Goal: Register for event/course

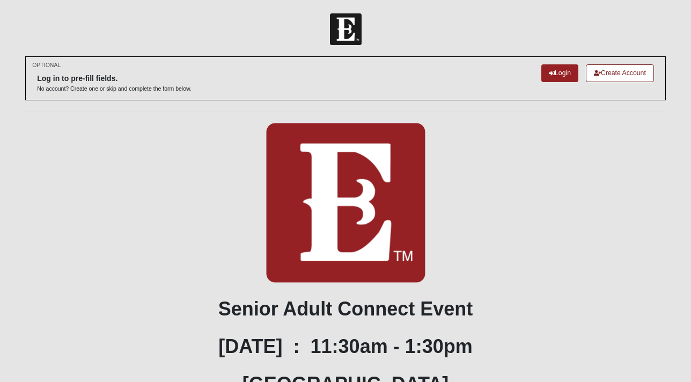
scroll to position [202, 0]
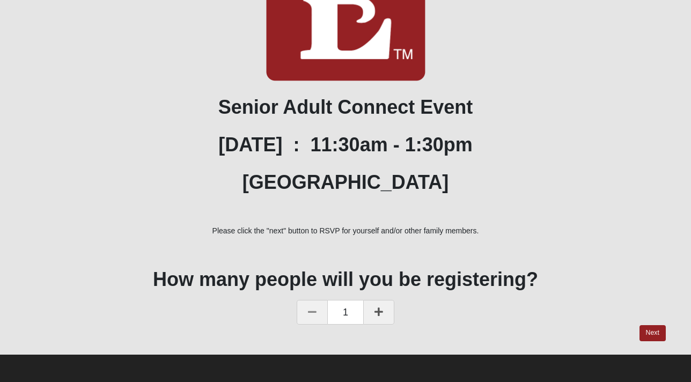
click at [378, 312] on icon at bounding box center [379, 312] width 9 height 10
click at [658, 338] on link "Next" at bounding box center [653, 333] width 26 height 16
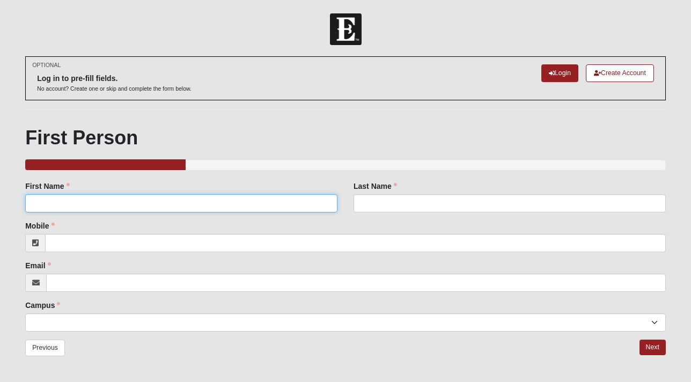
click at [143, 203] on input "First Name" at bounding box center [181, 203] width 312 height 18
type input "Marina"
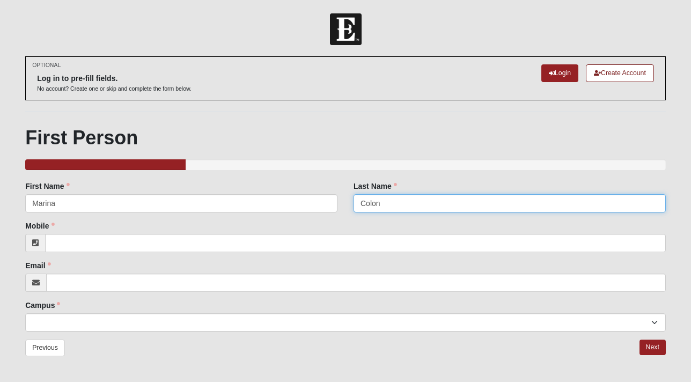
type input "Colon"
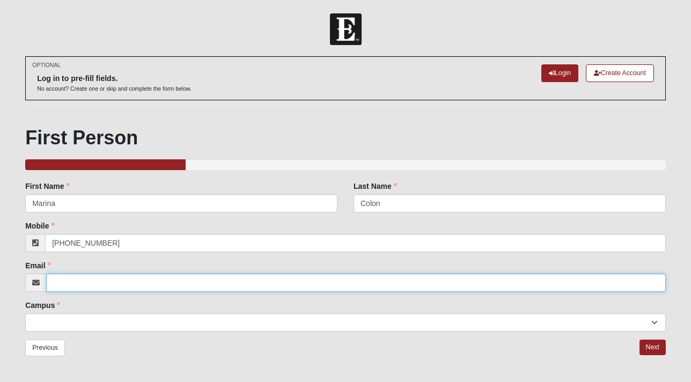
type input "[PHONE_NUMBER]"
type input "[EMAIL_ADDRESS][DOMAIN_NAME]"
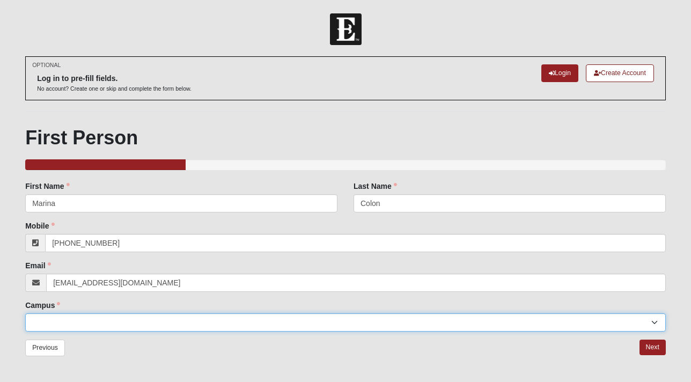
select select "4"
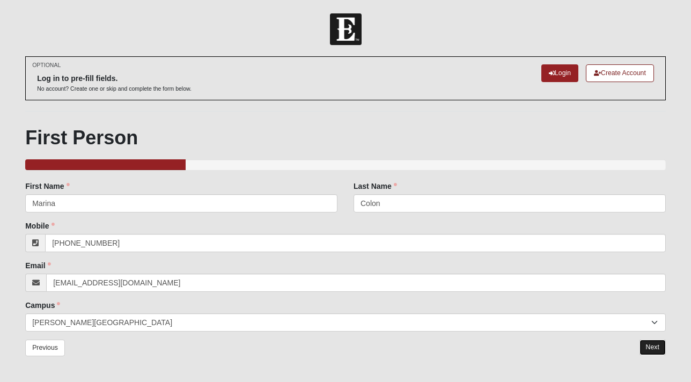
click at [652, 351] on link "Next" at bounding box center [653, 348] width 26 height 16
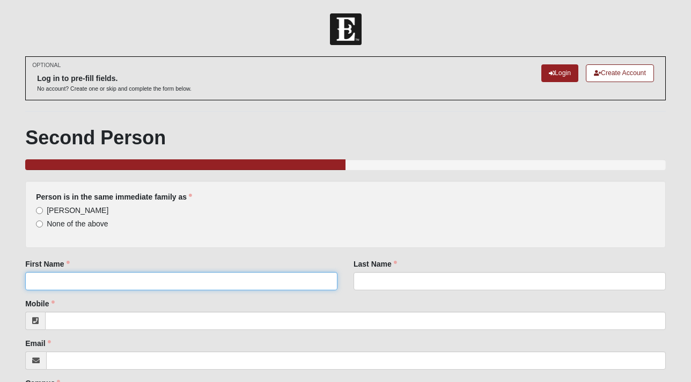
click at [50, 280] on input "First Name" at bounding box center [181, 281] width 312 height 18
type input "r"
type input "[PERSON_NAME]"
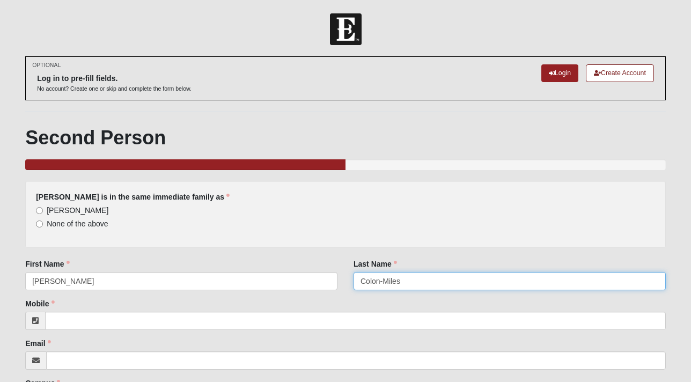
type input "Colon-Miles"
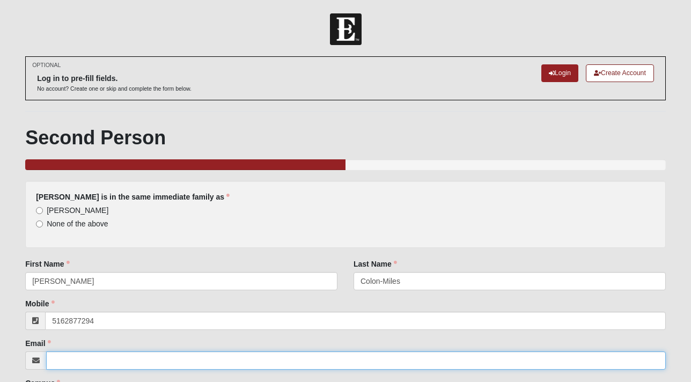
type input "[PHONE_NUMBER]"
type input "[EMAIL_ADDRESS][DOMAIN_NAME]"
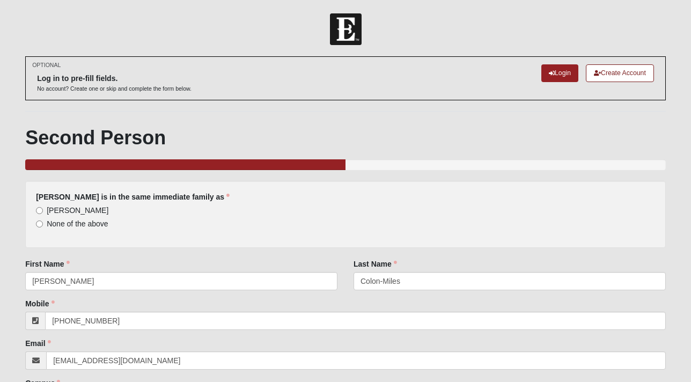
scroll to position [109, 0]
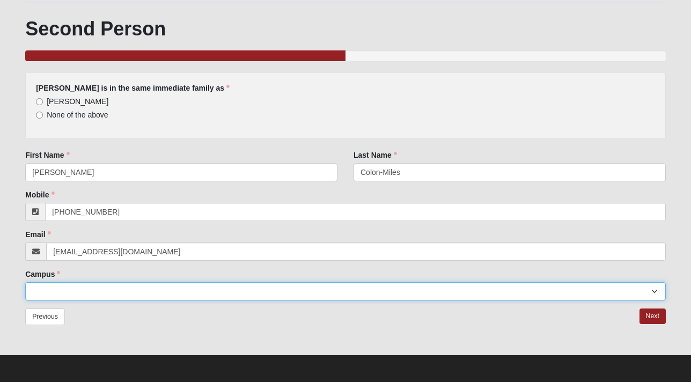
click at [69, 294] on select "[GEOGRAPHIC_DATA] [GEOGRAPHIC_DATA] (Coming Soon) Eleven22 Online [PERSON_NAME]…" at bounding box center [345, 291] width 641 height 18
select select "4"
click at [25, 282] on select "[GEOGRAPHIC_DATA] [GEOGRAPHIC_DATA] (Coming Soon) Eleven22 Online [PERSON_NAME]…" at bounding box center [345, 291] width 641 height 18
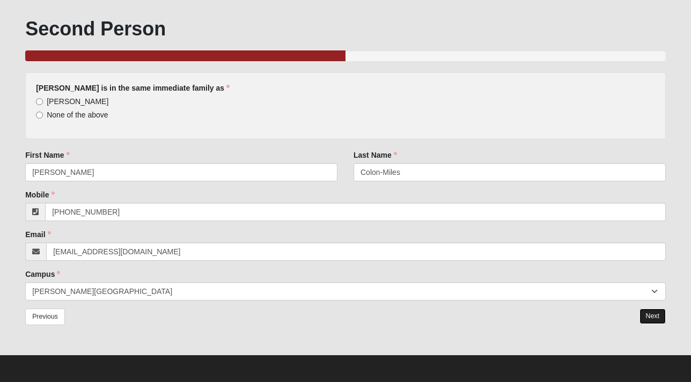
click at [663, 318] on link "Next" at bounding box center [653, 317] width 26 height 16
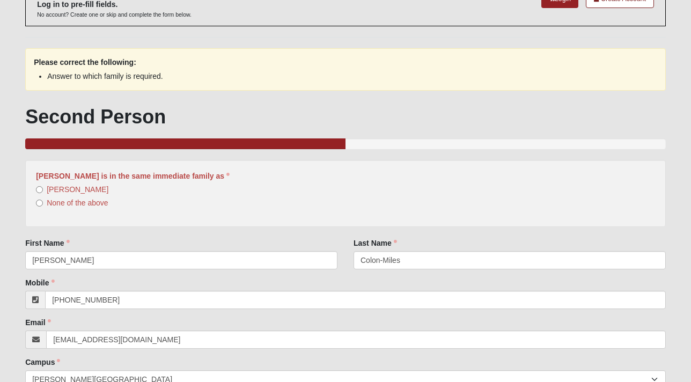
scroll to position [78, 0]
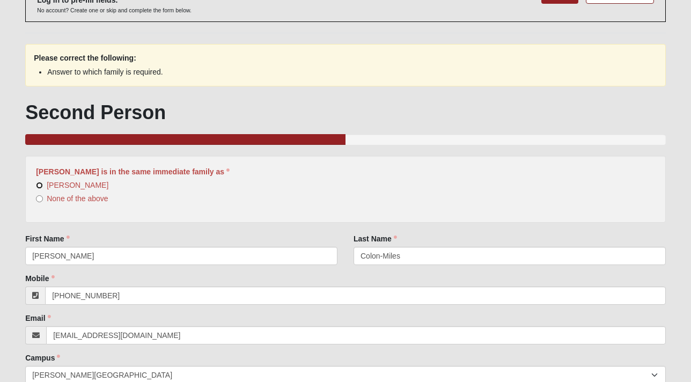
click at [40, 184] on input "[PERSON_NAME]" at bounding box center [39, 185] width 7 height 7
radio input "true"
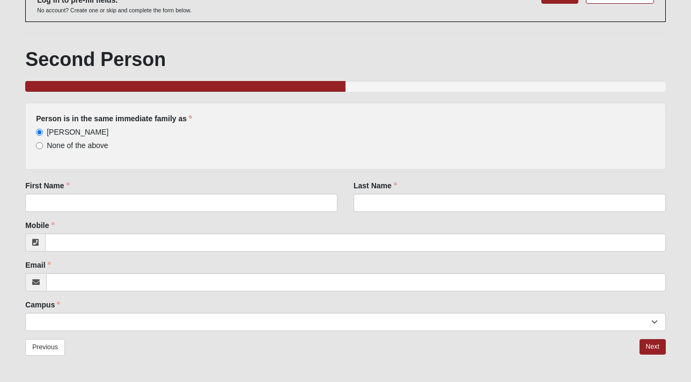
scroll to position [109, 0]
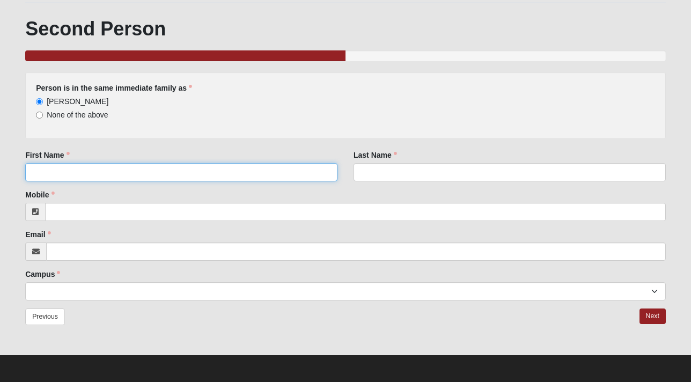
click at [144, 175] on input "First Name" at bounding box center [181, 172] width 312 height 18
type input "[PERSON_NAME]"
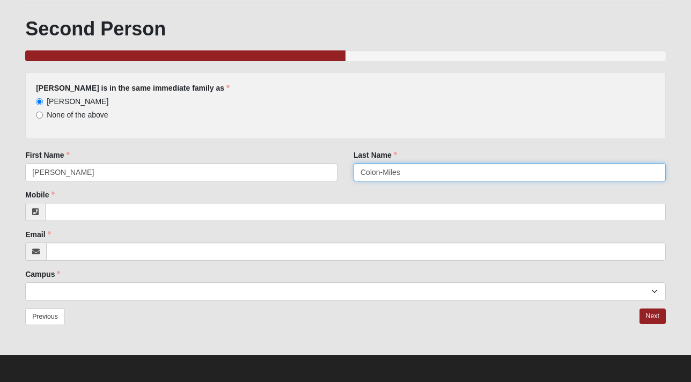
type input "Colon-Miles"
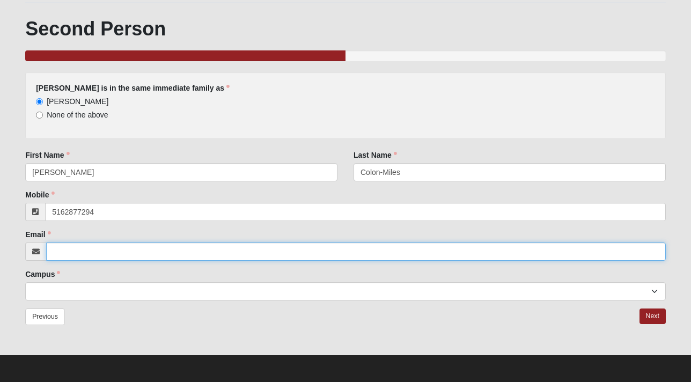
type input "[PHONE_NUMBER]"
type input "[EMAIL_ADDRESS][DOMAIN_NAME]"
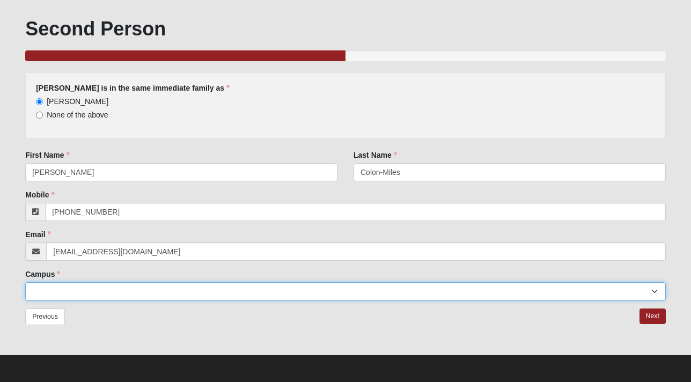
select select "4"
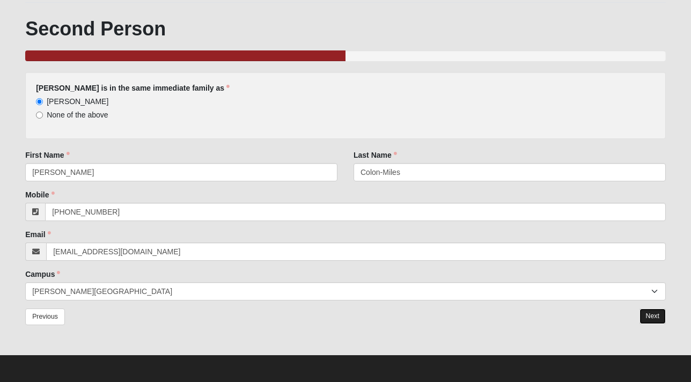
click at [654, 312] on link "Next" at bounding box center [653, 317] width 26 height 16
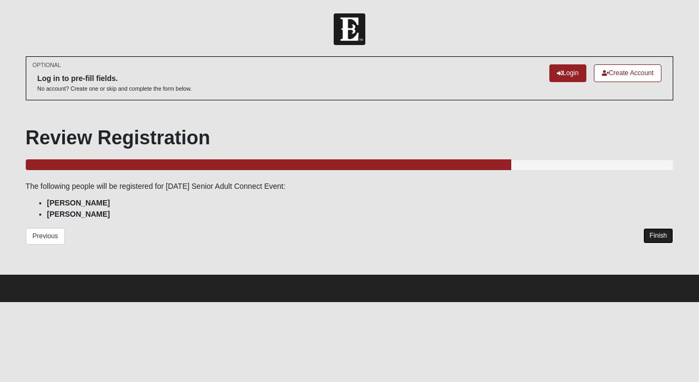
click at [663, 236] on link "Finish" at bounding box center [658, 236] width 31 height 16
